Goal: Information Seeking & Learning: Learn about a topic

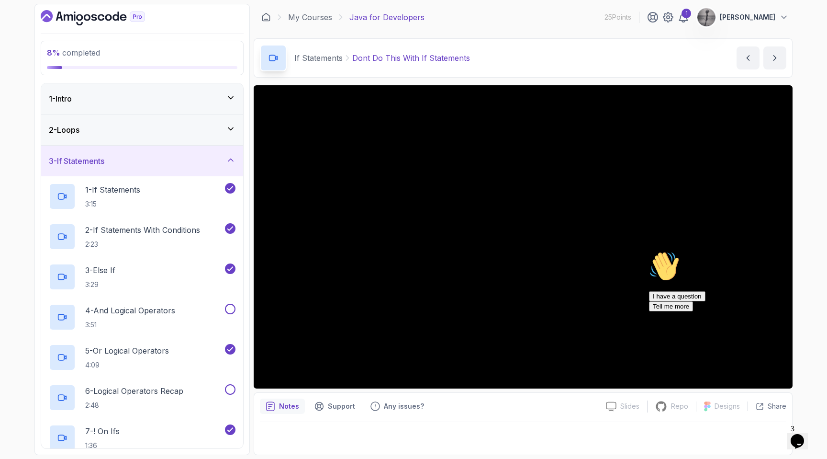
scroll to position [294, 0]
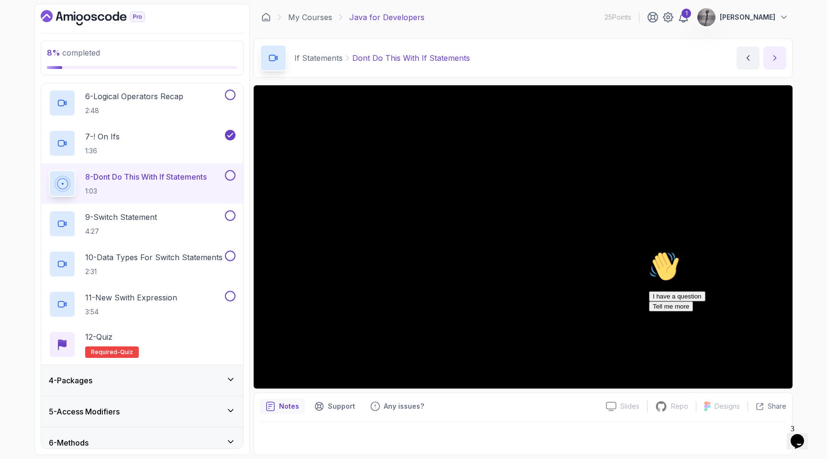
click at [775, 58] on icon "next content" at bounding box center [775, 58] width 10 height 10
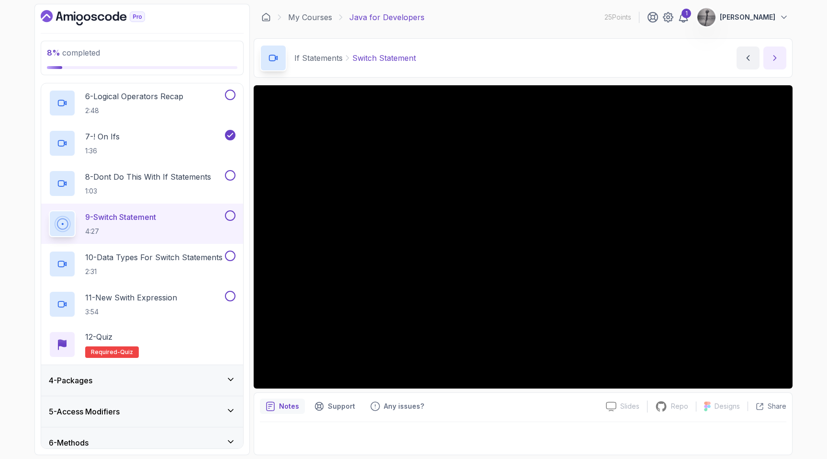
click at [776, 56] on icon "next content" at bounding box center [775, 58] width 10 height 10
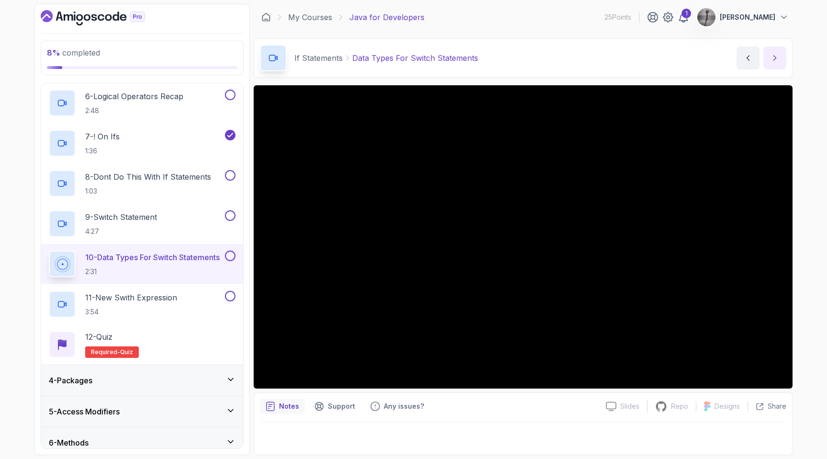
click at [774, 50] on button "next content" at bounding box center [775, 57] width 23 height 23
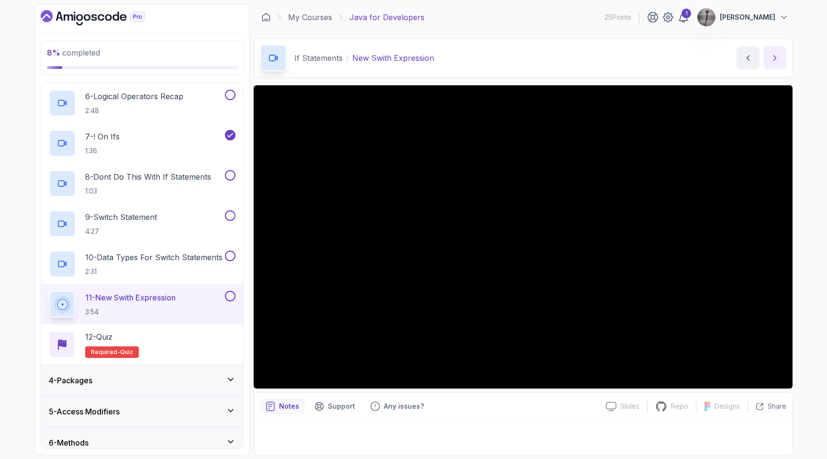
click at [775, 50] on button "next content" at bounding box center [775, 57] width 23 height 23
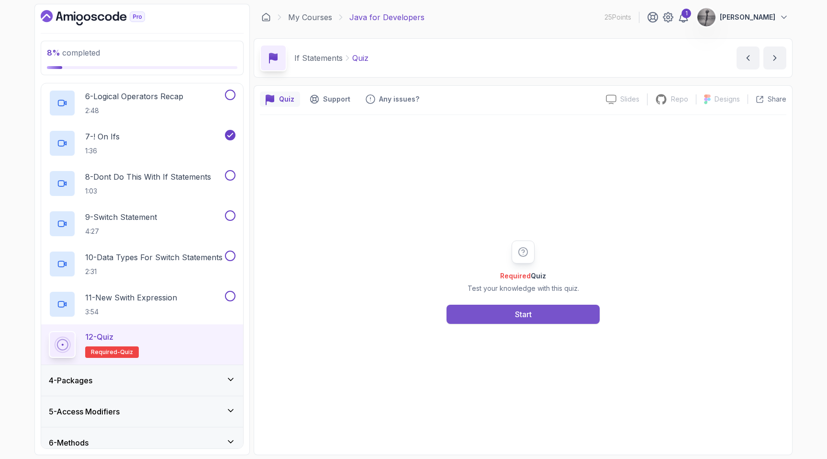
click at [524, 307] on button "Start" at bounding box center [523, 313] width 153 height 19
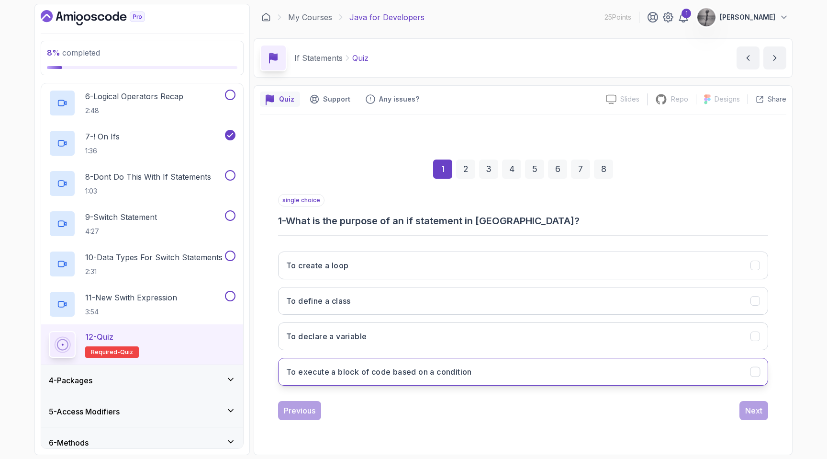
click at [481, 375] on button "To execute a block of code based on a condition" at bounding box center [523, 372] width 490 height 28
click at [759, 411] on div "Next" at bounding box center [753, 409] width 17 height 11
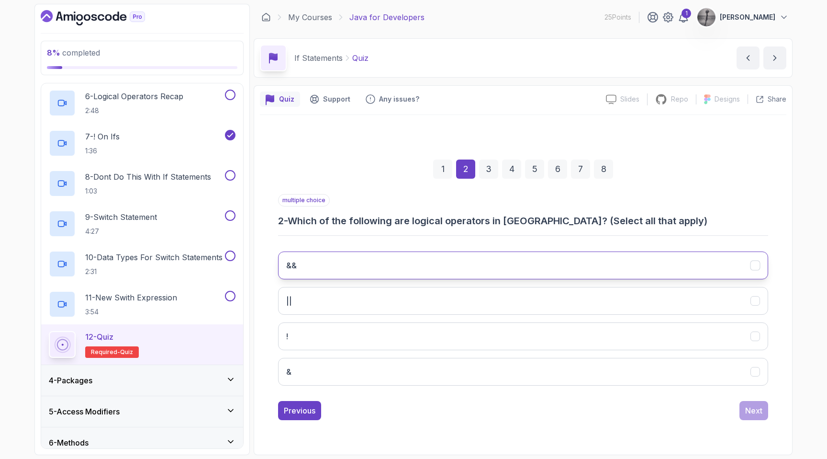
click at [366, 260] on button "&&" at bounding box center [523, 265] width 490 height 28
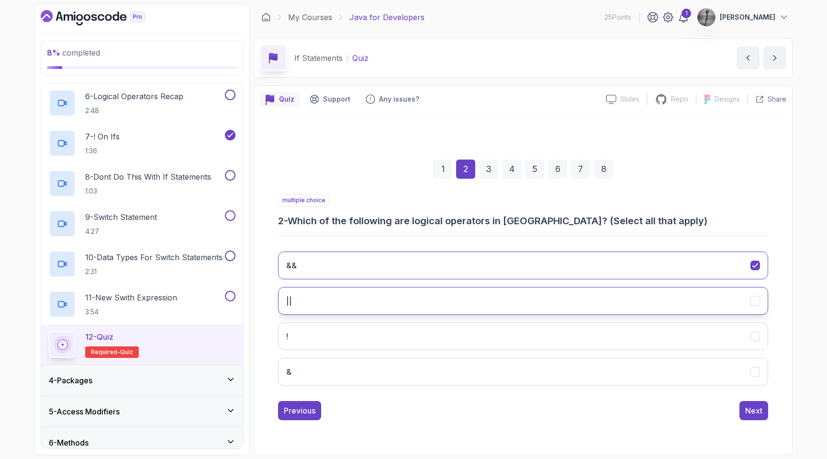
click at [340, 293] on button "||" at bounding box center [523, 301] width 490 height 28
click at [754, 411] on div "Next" at bounding box center [753, 409] width 17 height 11
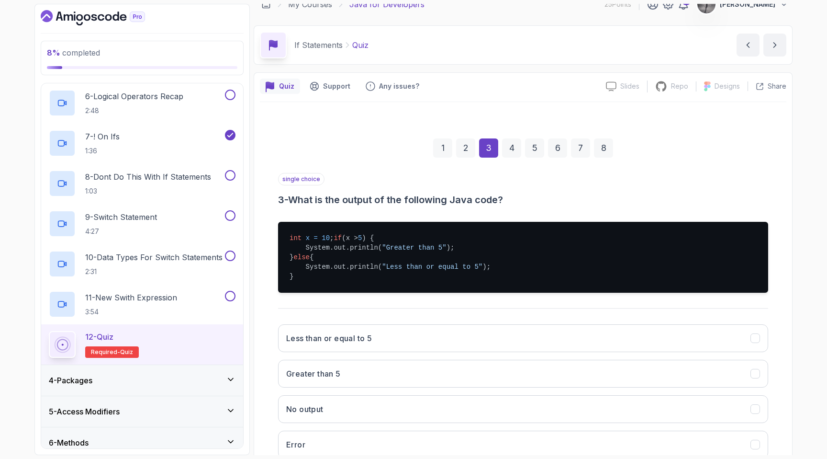
scroll to position [33, 0]
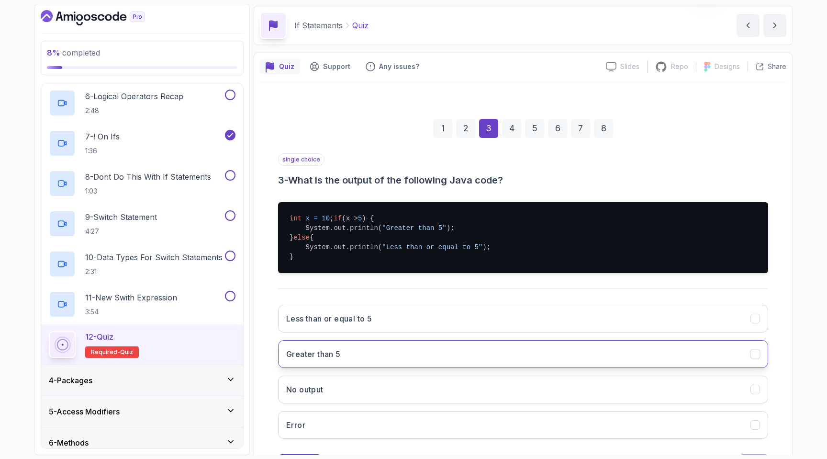
click at [356, 368] on button "Greater than 5" at bounding box center [523, 354] width 490 height 28
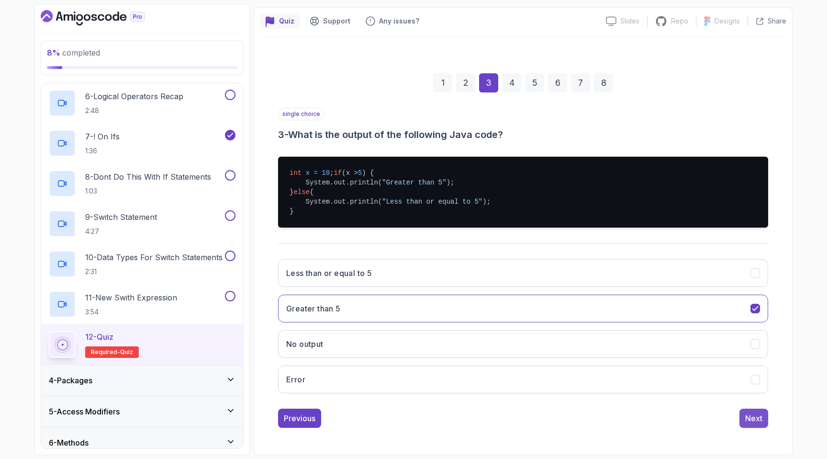
click at [755, 415] on div "Next" at bounding box center [753, 417] width 17 height 11
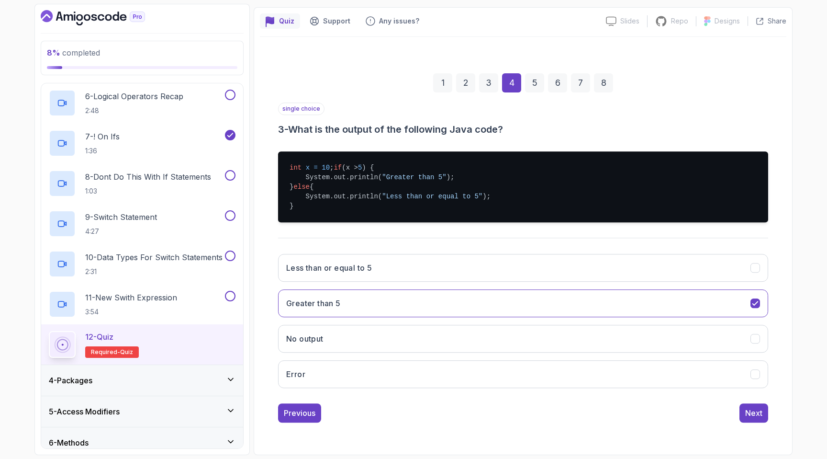
scroll to position [0, 0]
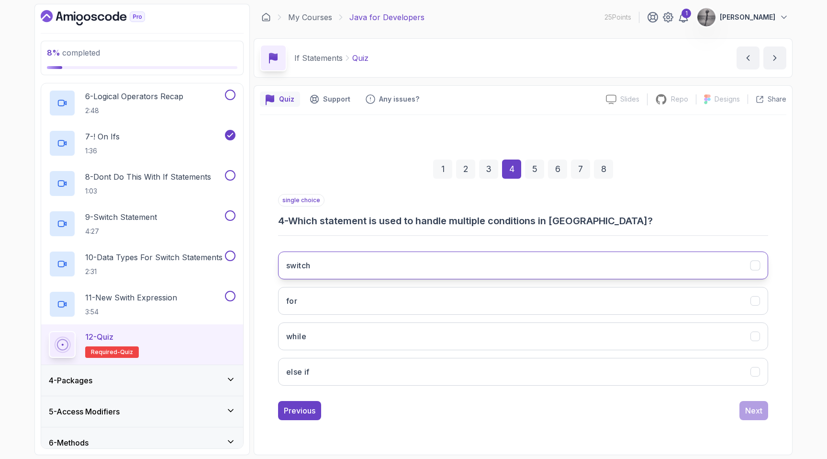
click at [308, 260] on h3 "switch" at bounding box center [298, 264] width 24 height 11
click at [745, 409] on div "Next" at bounding box center [753, 409] width 17 height 11
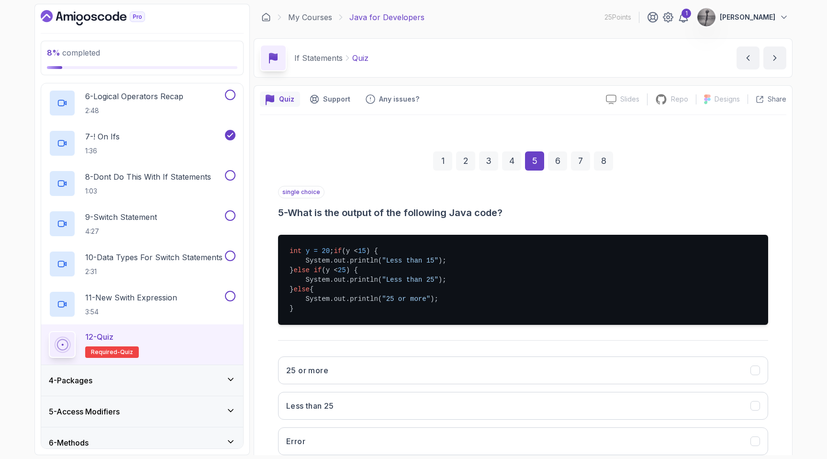
scroll to position [107, 0]
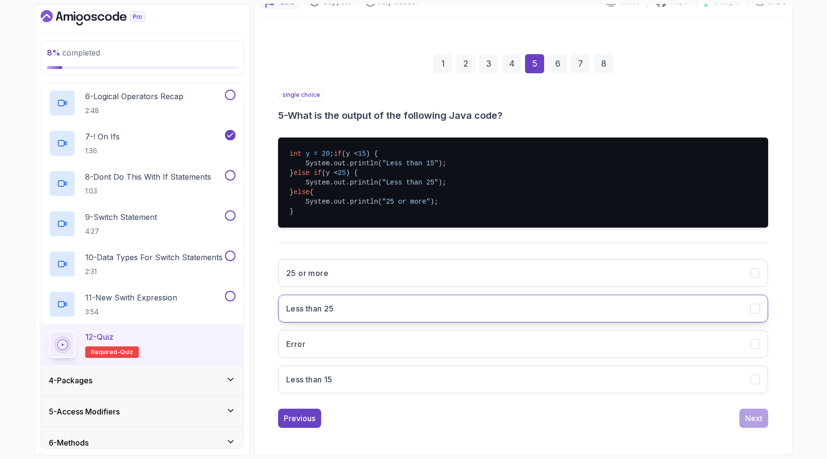
click at [386, 309] on button "Less than 25" at bounding box center [523, 308] width 490 height 28
click at [754, 421] on div "Next" at bounding box center [753, 417] width 17 height 11
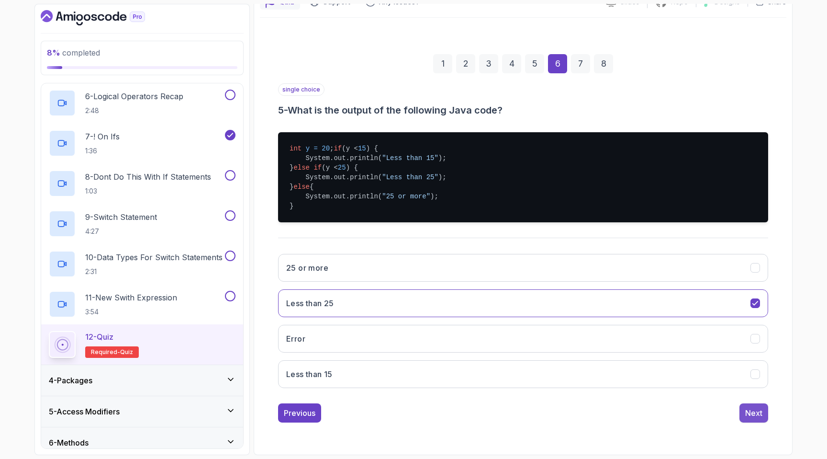
scroll to position [0, 0]
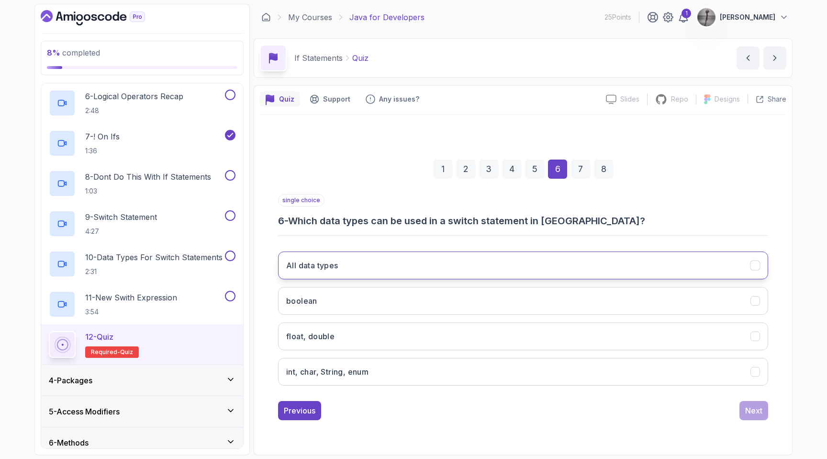
click at [385, 264] on button "All data types" at bounding box center [523, 265] width 490 height 28
click at [758, 405] on div "Next" at bounding box center [753, 409] width 17 height 11
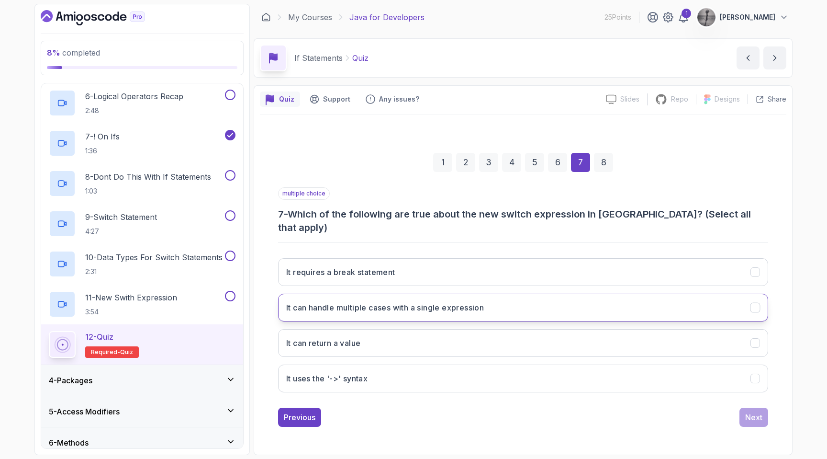
click at [397, 302] on h3 "It can handle multiple cases with a single expression" at bounding box center [385, 307] width 198 height 11
click at [386, 331] on button "It can return a value" at bounding box center [523, 343] width 490 height 28
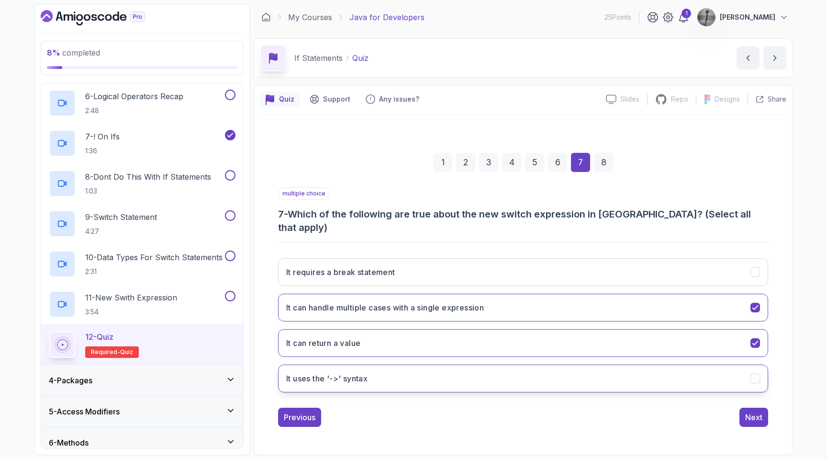
click at [392, 364] on button "It uses the '->' syntax" at bounding box center [523, 378] width 490 height 28
click at [756, 411] on div "Next" at bounding box center [753, 416] width 17 height 11
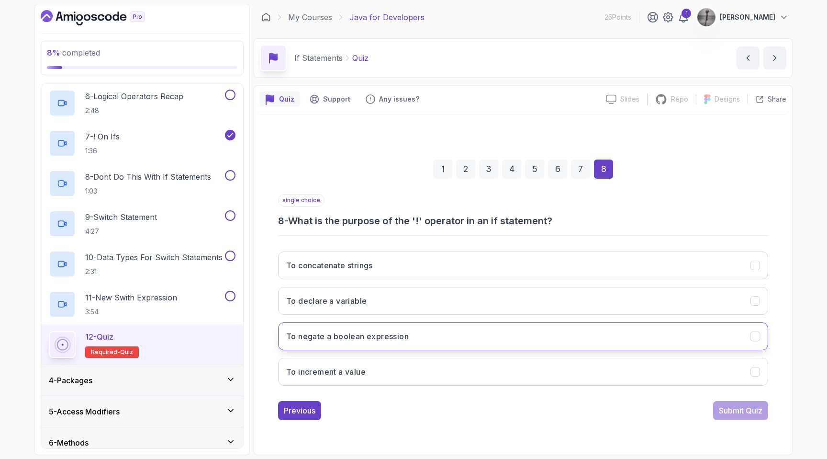
click at [373, 336] on h3 "To negate a boolean expression" at bounding box center [347, 335] width 123 height 11
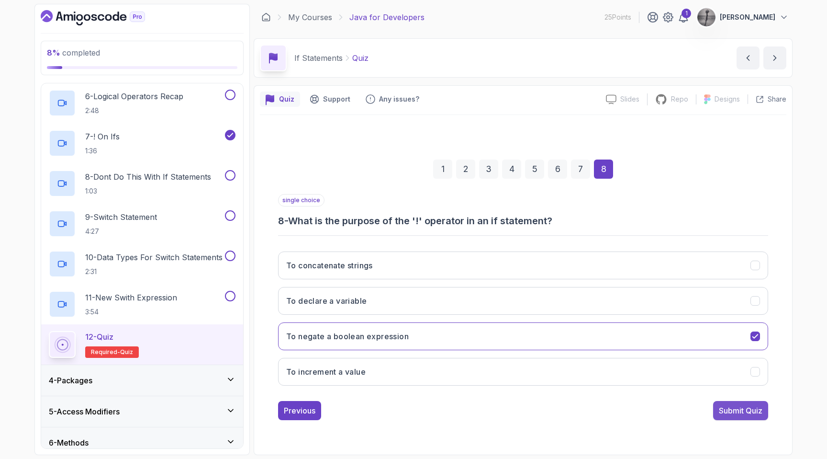
click at [736, 405] on div "Submit Quiz" at bounding box center [741, 409] width 44 height 11
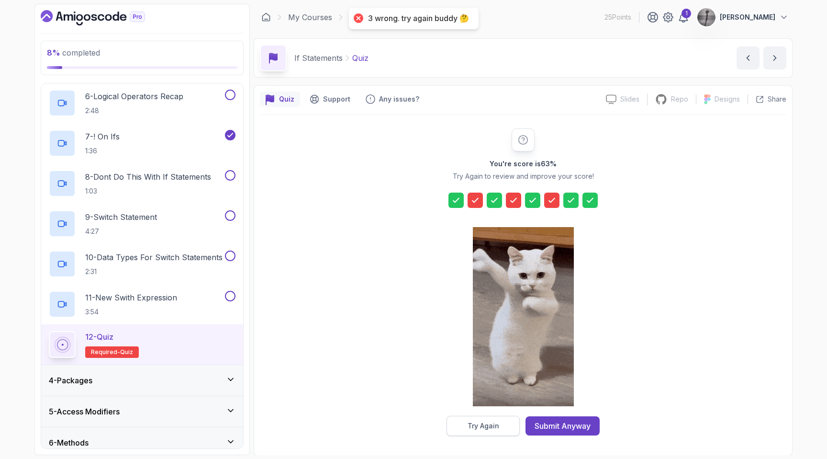
click at [485, 421] on div "Try Again" at bounding box center [484, 426] width 32 height 10
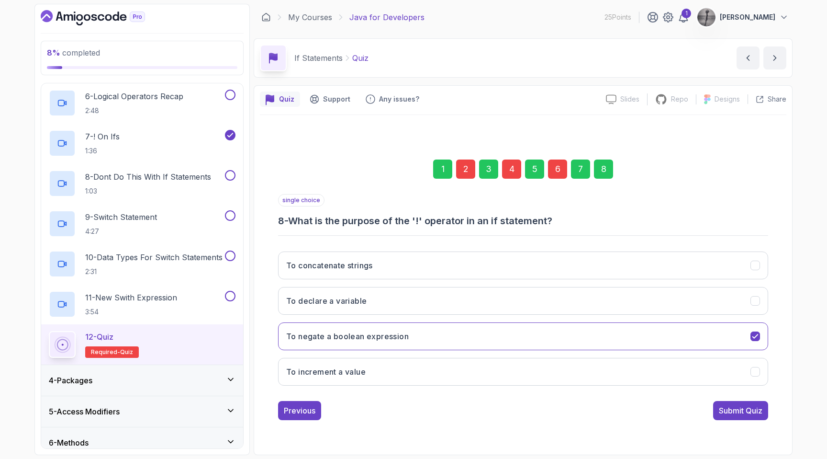
click at [464, 168] on div "2" at bounding box center [465, 168] width 19 height 19
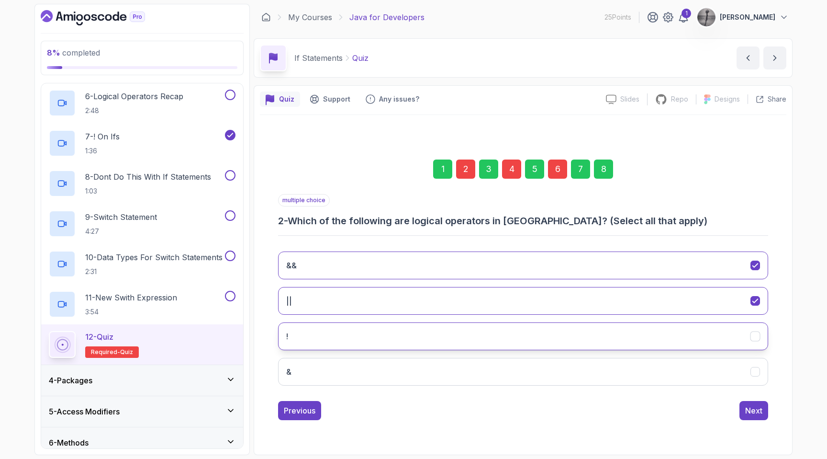
click at [387, 346] on button "!" at bounding box center [523, 336] width 490 height 28
click at [756, 402] on button "Next" at bounding box center [754, 410] width 29 height 19
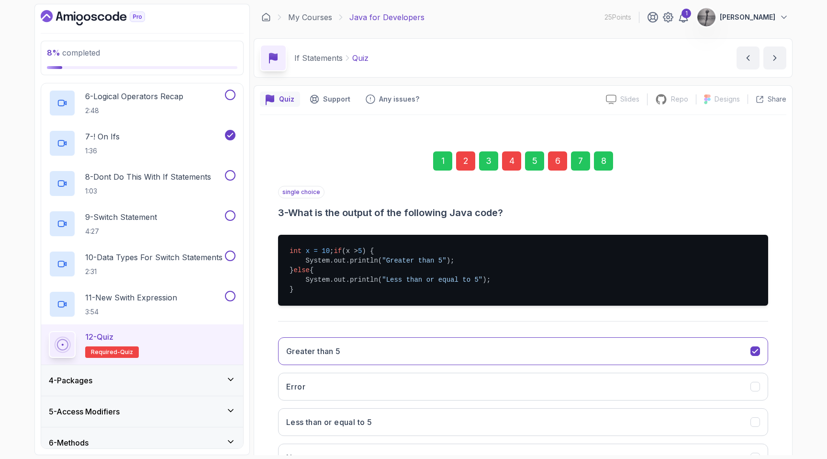
scroll to position [88, 0]
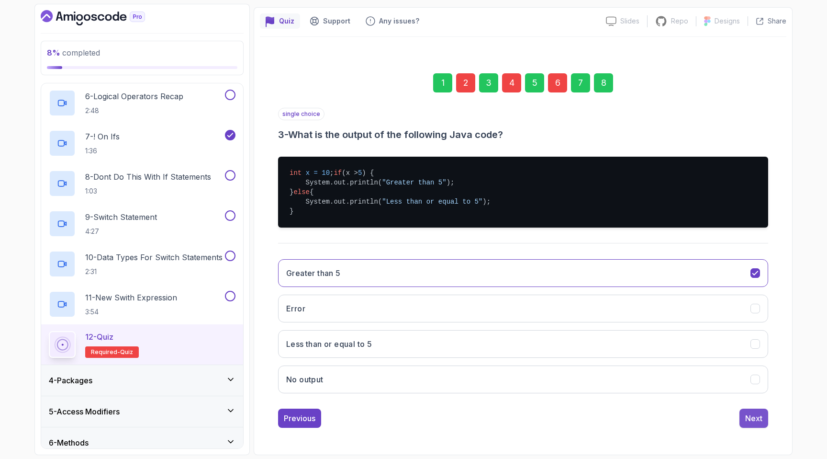
click at [749, 414] on div "Next" at bounding box center [753, 417] width 17 height 11
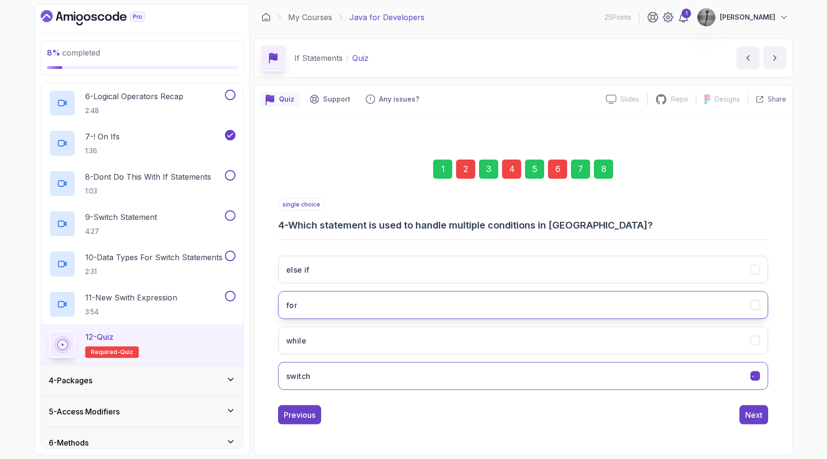
scroll to position [0, 0]
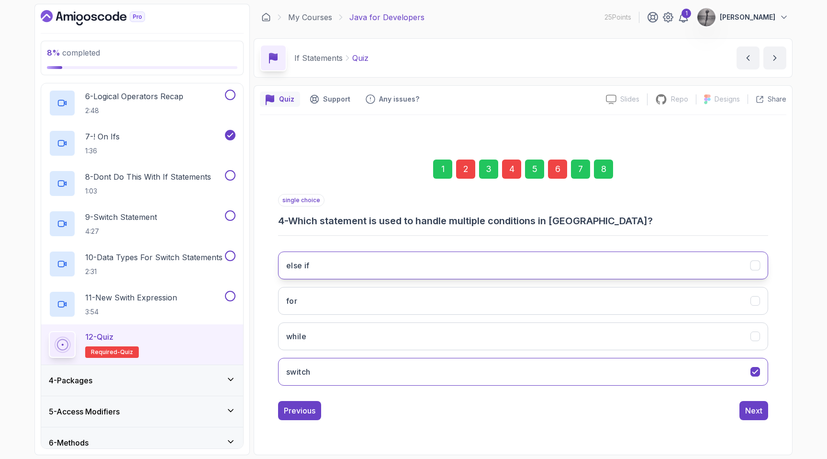
click at [371, 267] on button "else if" at bounding box center [523, 265] width 490 height 28
click at [756, 408] on div "Next" at bounding box center [753, 409] width 17 height 11
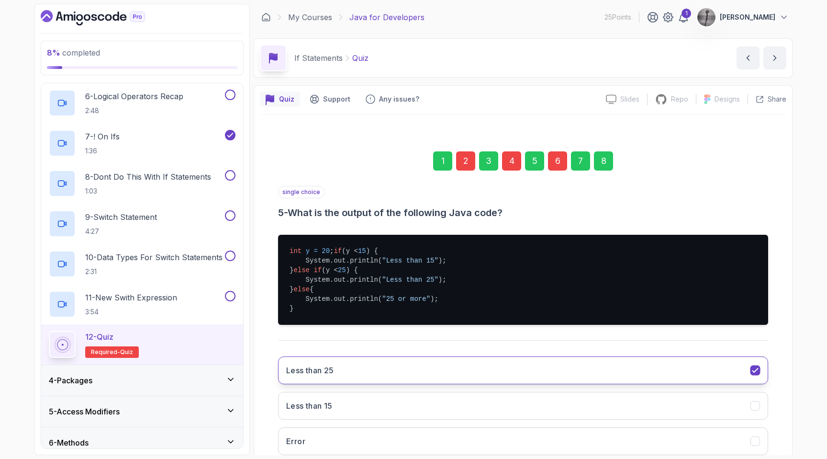
scroll to position [107, 0]
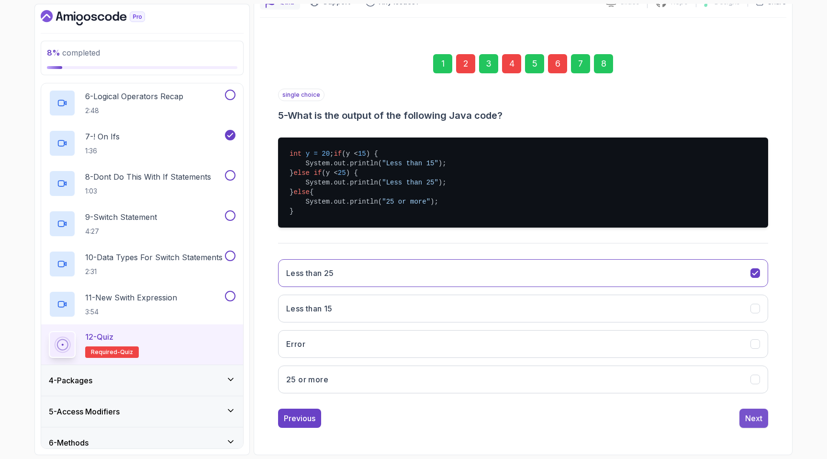
click at [760, 415] on div "Next" at bounding box center [753, 417] width 17 height 11
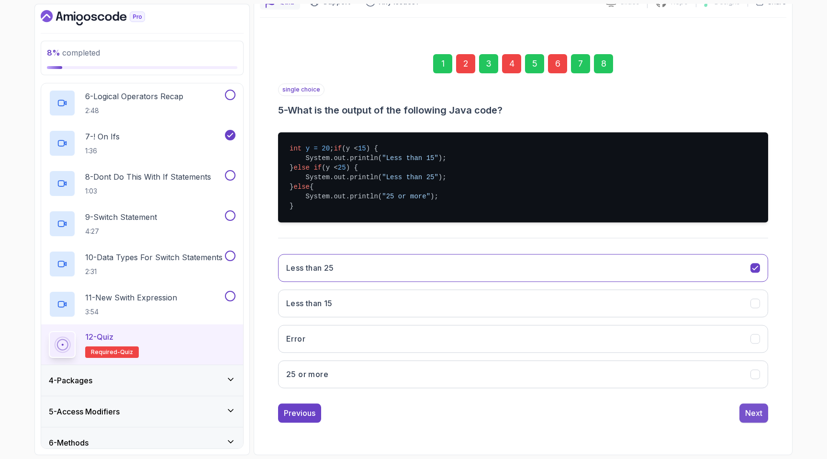
scroll to position [0, 0]
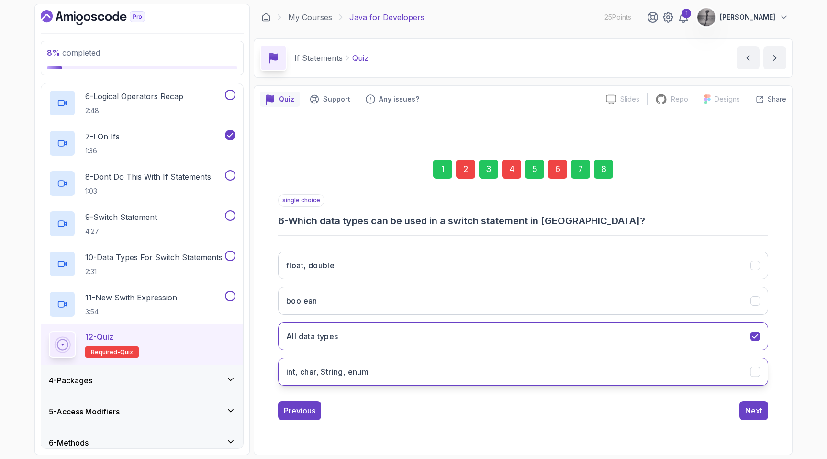
click at [402, 366] on button "int, char, String, enum" at bounding box center [523, 372] width 490 height 28
click at [764, 406] on button "Next" at bounding box center [754, 410] width 29 height 19
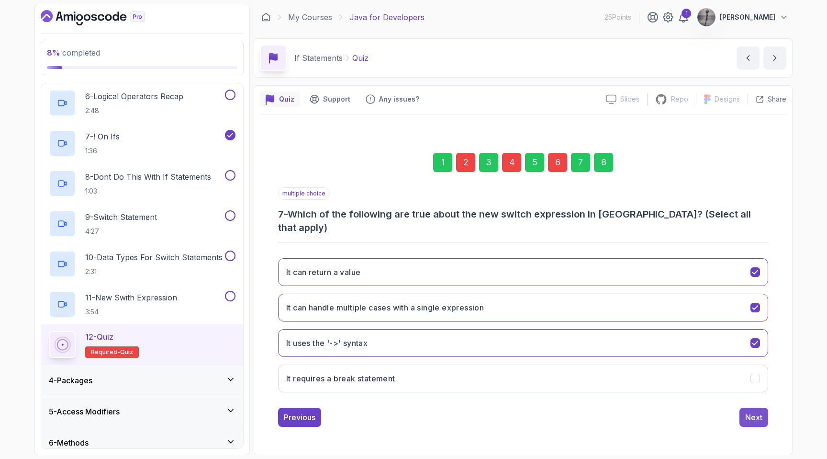
click at [761, 412] on div "Next" at bounding box center [753, 416] width 17 height 11
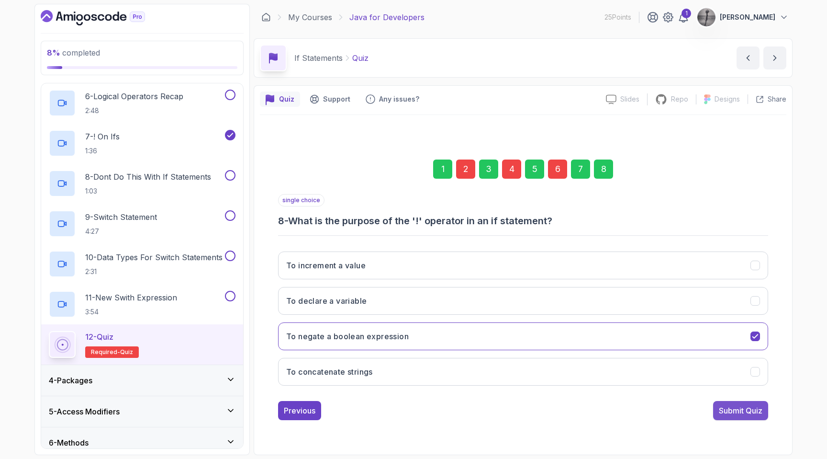
click at [748, 415] on div "Submit Quiz" at bounding box center [741, 409] width 44 height 11
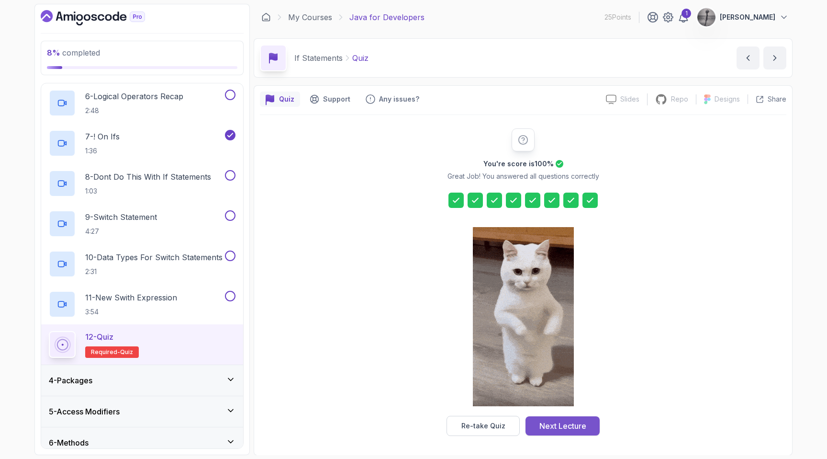
click at [550, 426] on div "Next Lecture" at bounding box center [562, 425] width 47 height 11
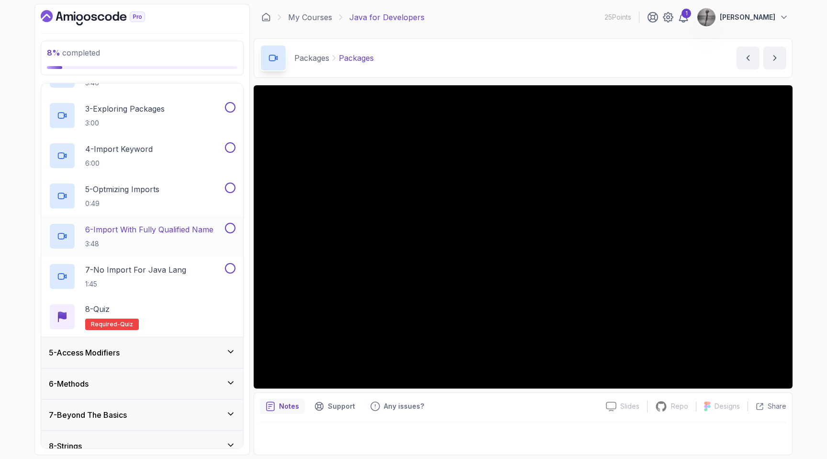
scroll to position [196, 0]
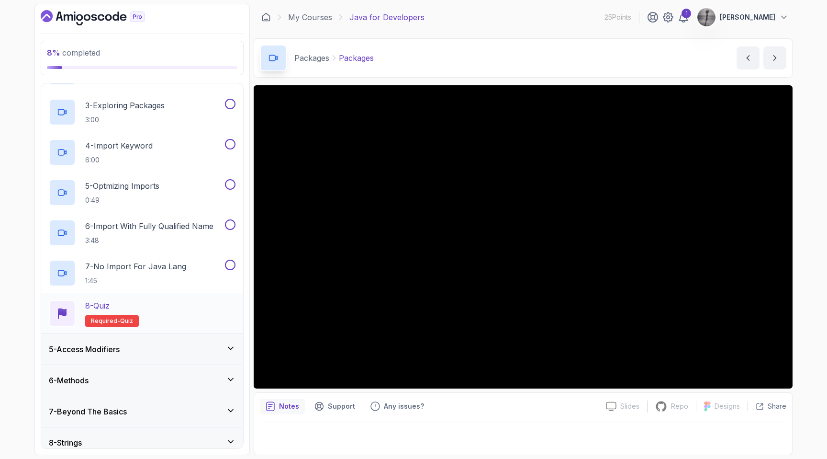
click at [137, 313] on div "8 - Quiz Required- quiz" at bounding box center [142, 313] width 187 height 27
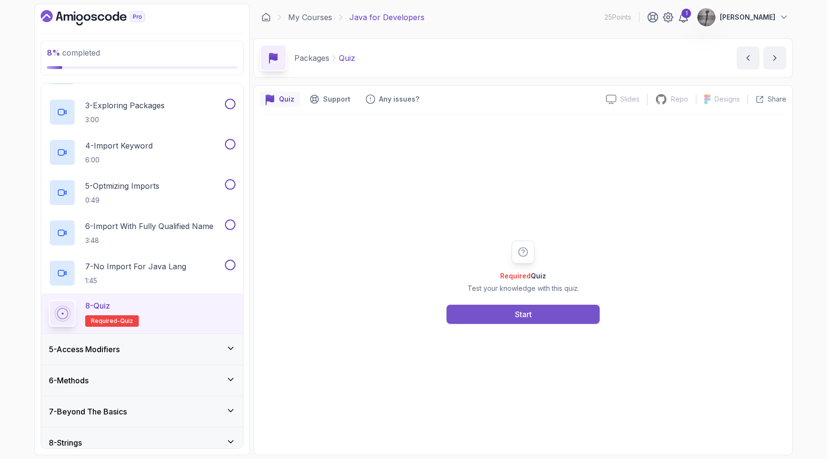
click at [504, 317] on button "Start" at bounding box center [523, 313] width 153 height 19
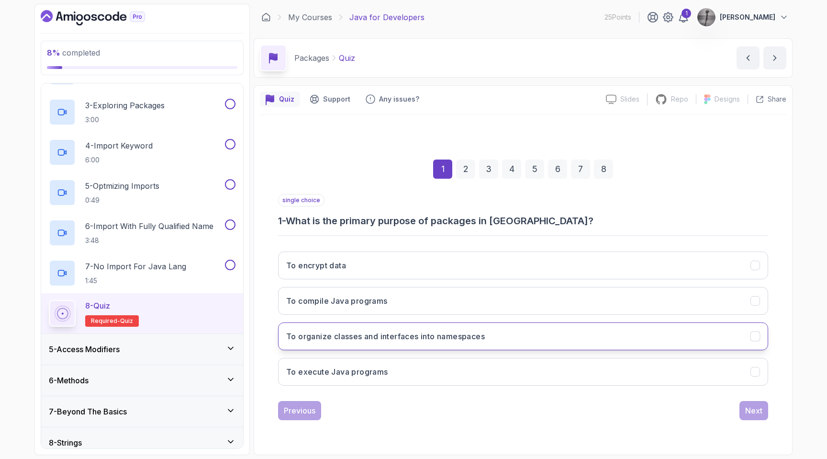
click at [448, 330] on h3 "To organize classes and interfaces into namespaces" at bounding box center [385, 335] width 199 height 11
click at [753, 410] on div "Next" at bounding box center [753, 409] width 17 height 11
